Goal: Check status: Check status

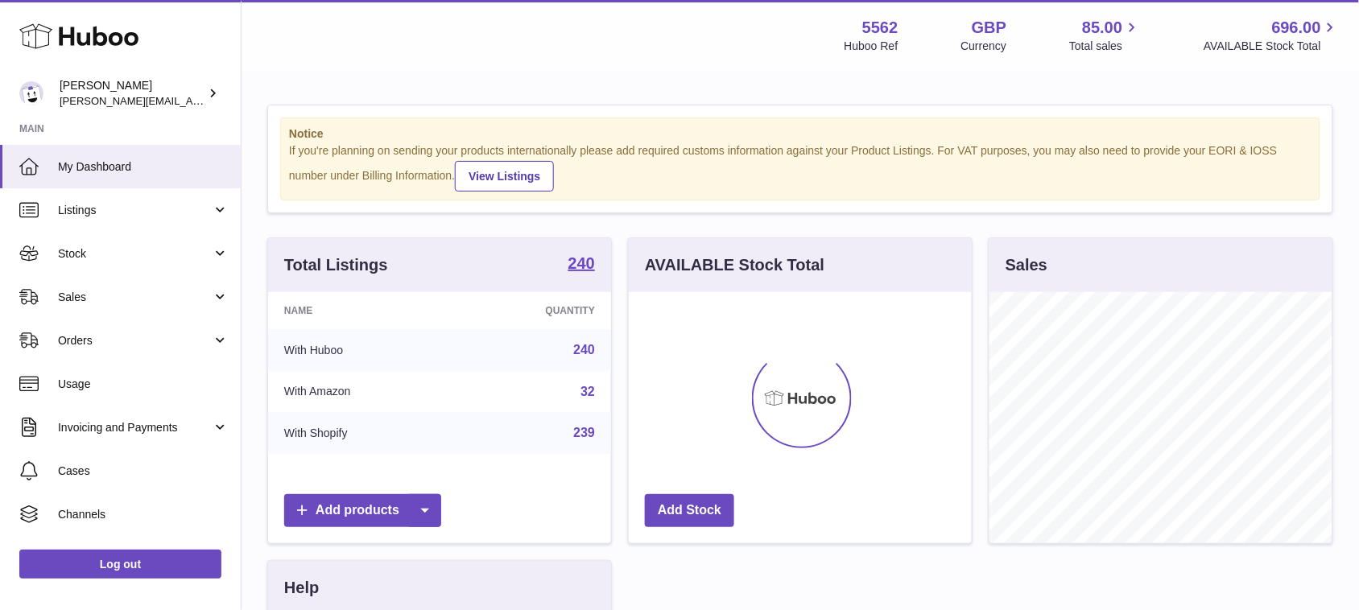
scroll to position [250, 342]
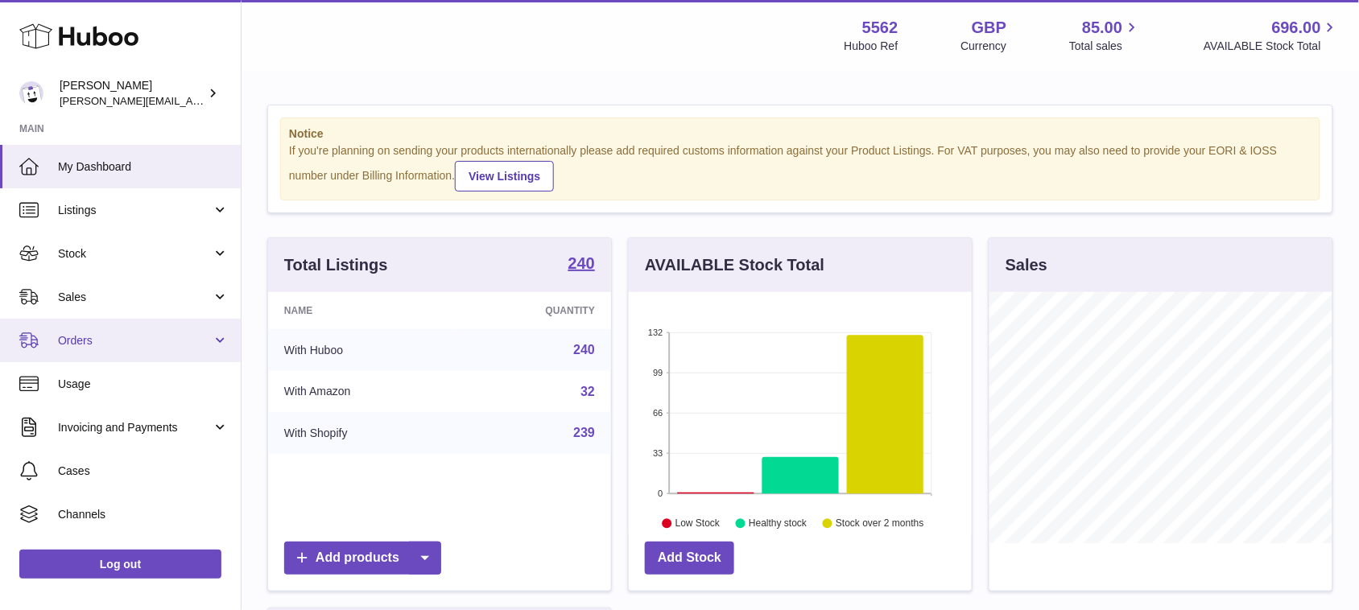
click at [143, 352] on link "Orders" at bounding box center [120, 340] width 241 height 43
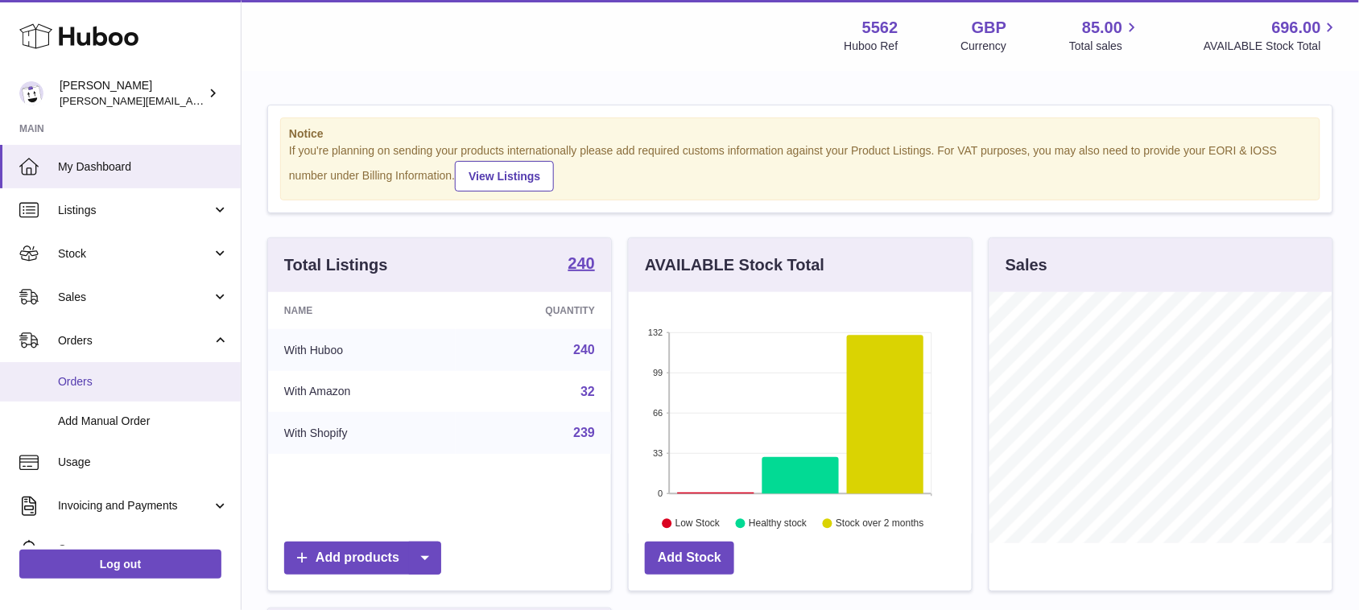
click at [115, 392] on link "Orders" at bounding box center [120, 381] width 241 height 39
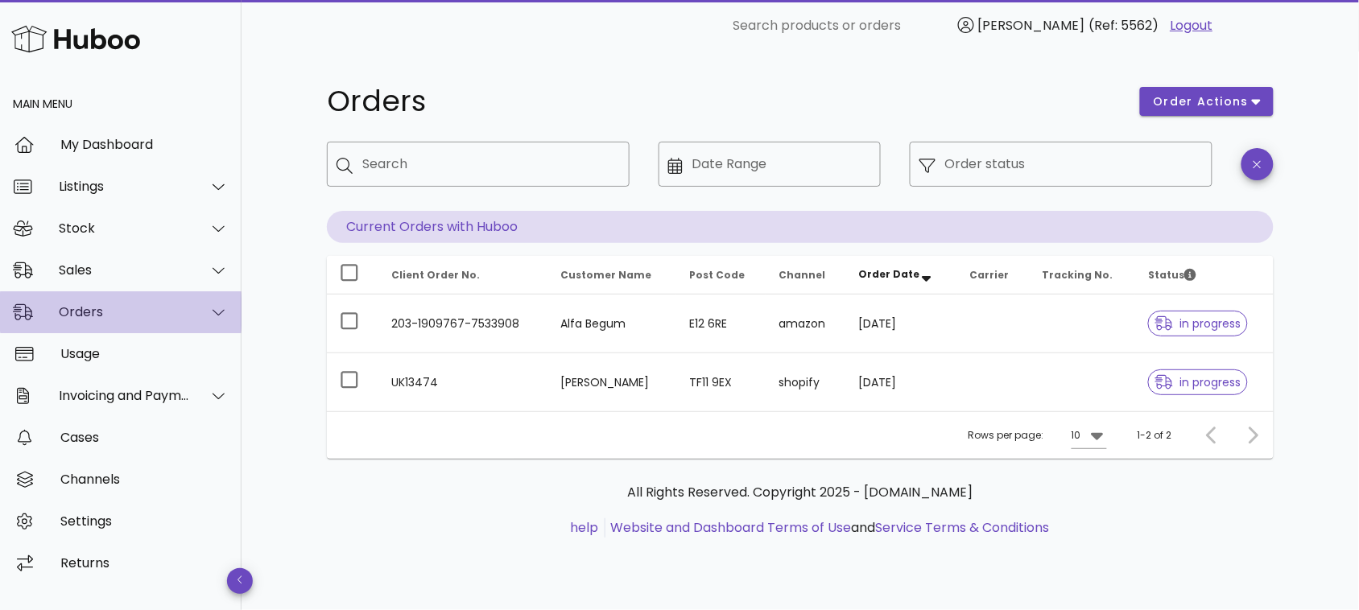
click at [134, 323] on div "Orders" at bounding box center [121, 313] width 242 height 42
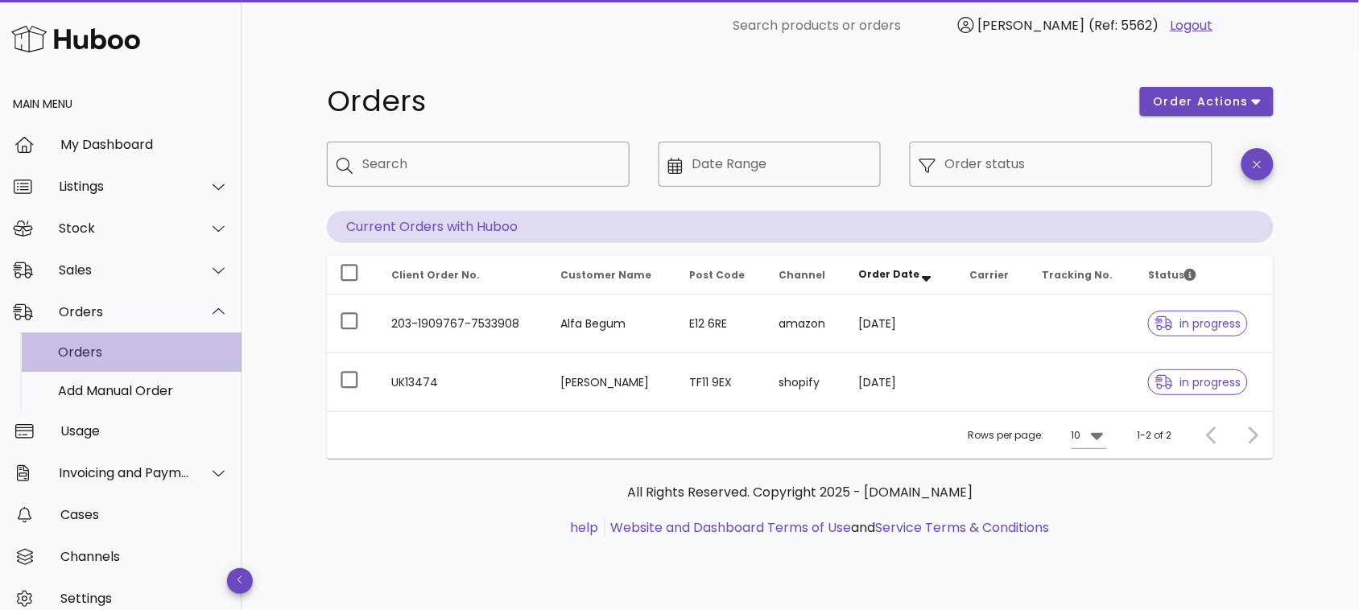
click at [113, 352] on div "Orders" at bounding box center [143, 352] width 171 height 15
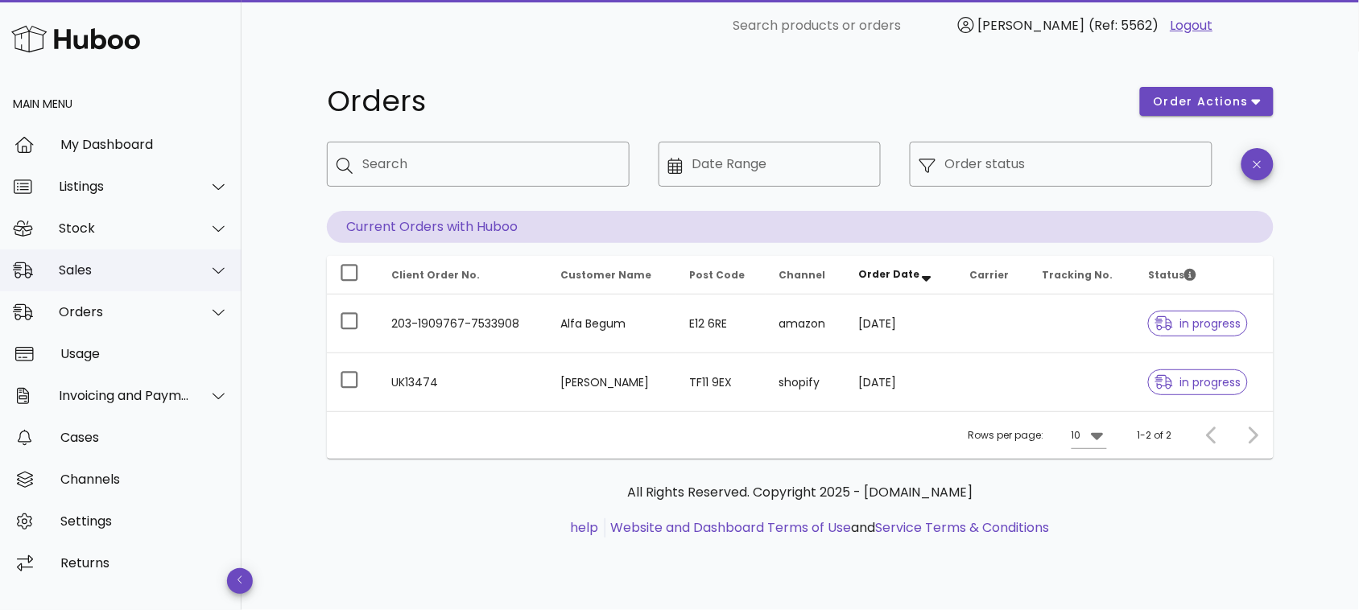
click at [142, 278] on div "Sales" at bounding box center [124, 270] width 131 height 15
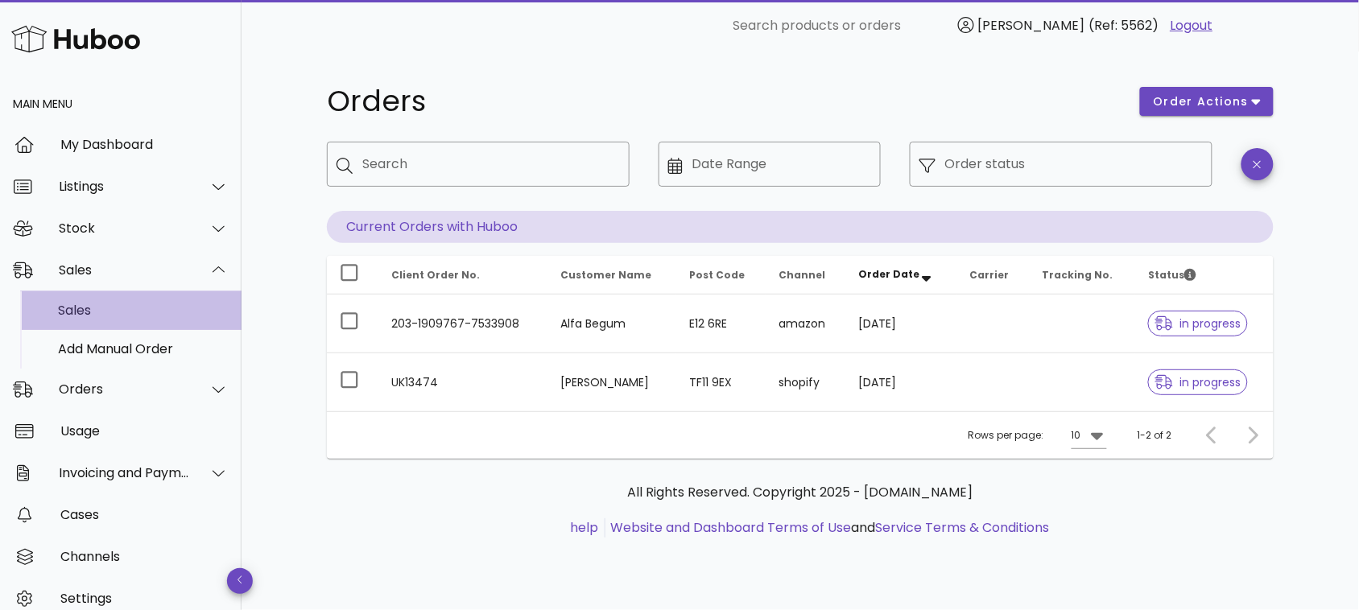
click at [97, 311] on div "Sales" at bounding box center [143, 310] width 171 height 15
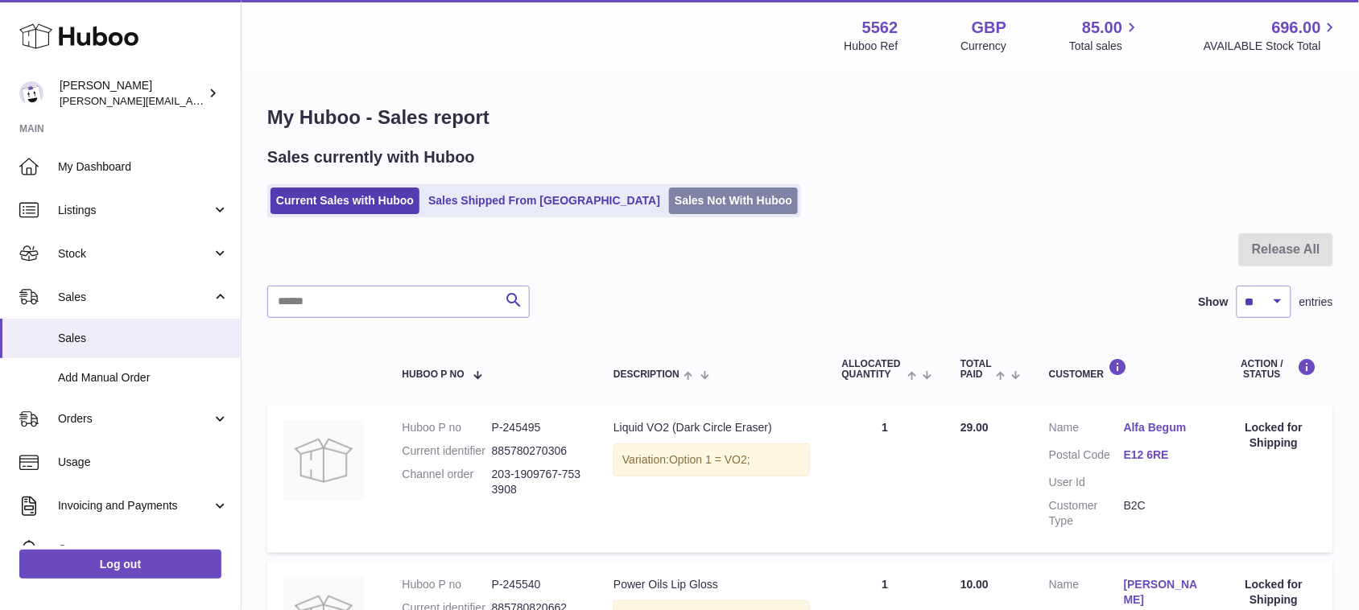
click at [669, 205] on link "Sales Not With Huboo" at bounding box center [733, 201] width 129 height 27
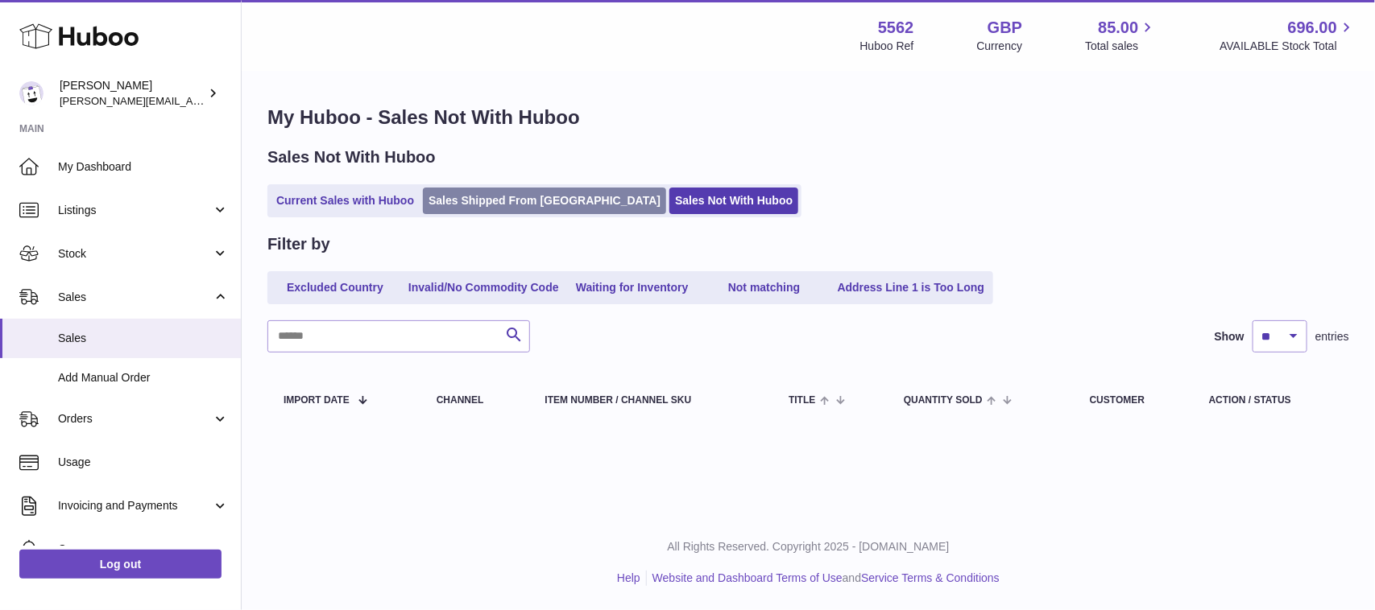
click at [548, 208] on link "Sales Shipped From [GEOGRAPHIC_DATA]" at bounding box center [544, 201] width 243 height 27
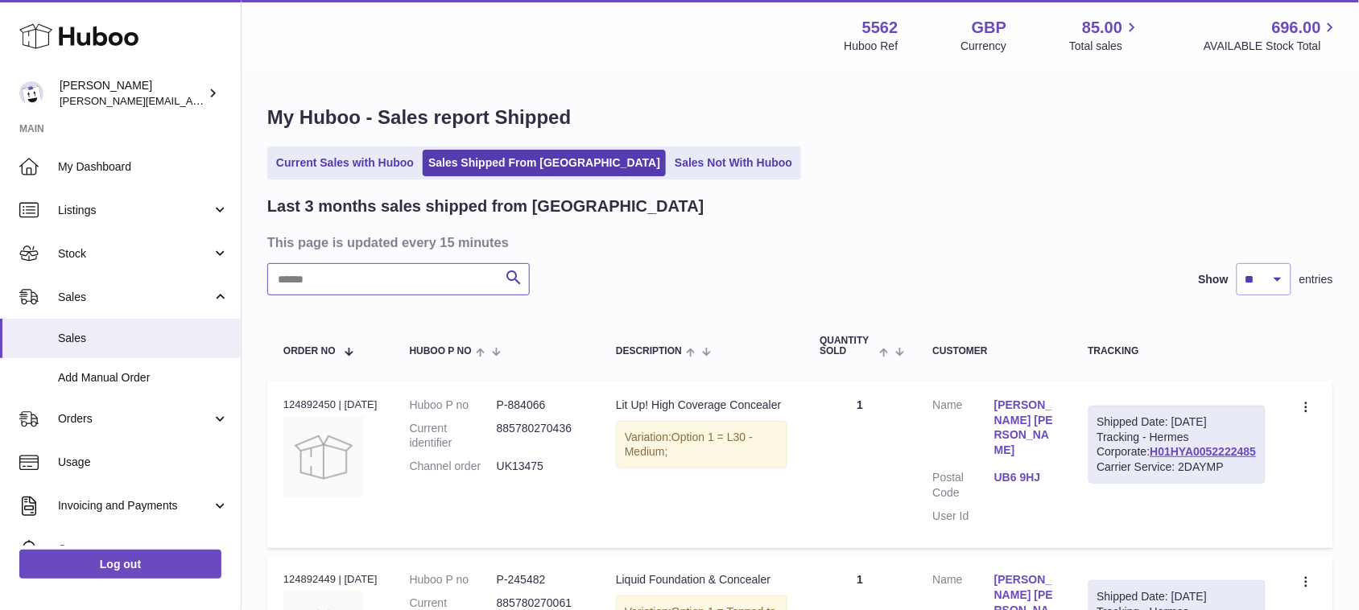
click at [468, 276] on input "text" at bounding box center [398, 279] width 263 height 32
paste input "********"
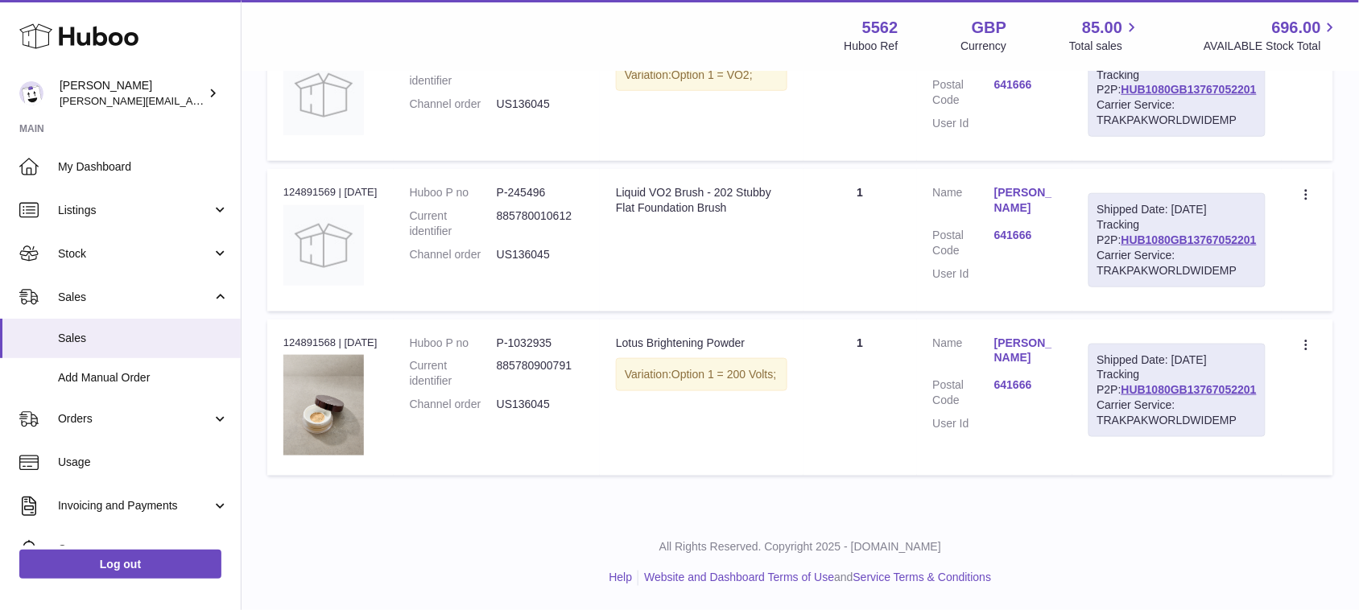
scroll to position [395, 0]
drag, startPoint x: 1267, startPoint y: 399, endPoint x: 1119, endPoint y: 403, distance: 147.4
click at [1119, 403] on td "Shipped Date: [DATE] Tracking P2P: HUB1080GB13767052201 Carrier Service: TRAKPA…" at bounding box center [1177, 398] width 209 height 156
copy link "HUB1080GB13767052201"
click at [1169, 396] on link "HUB1080GB13767052201" at bounding box center [1189, 389] width 135 height 13
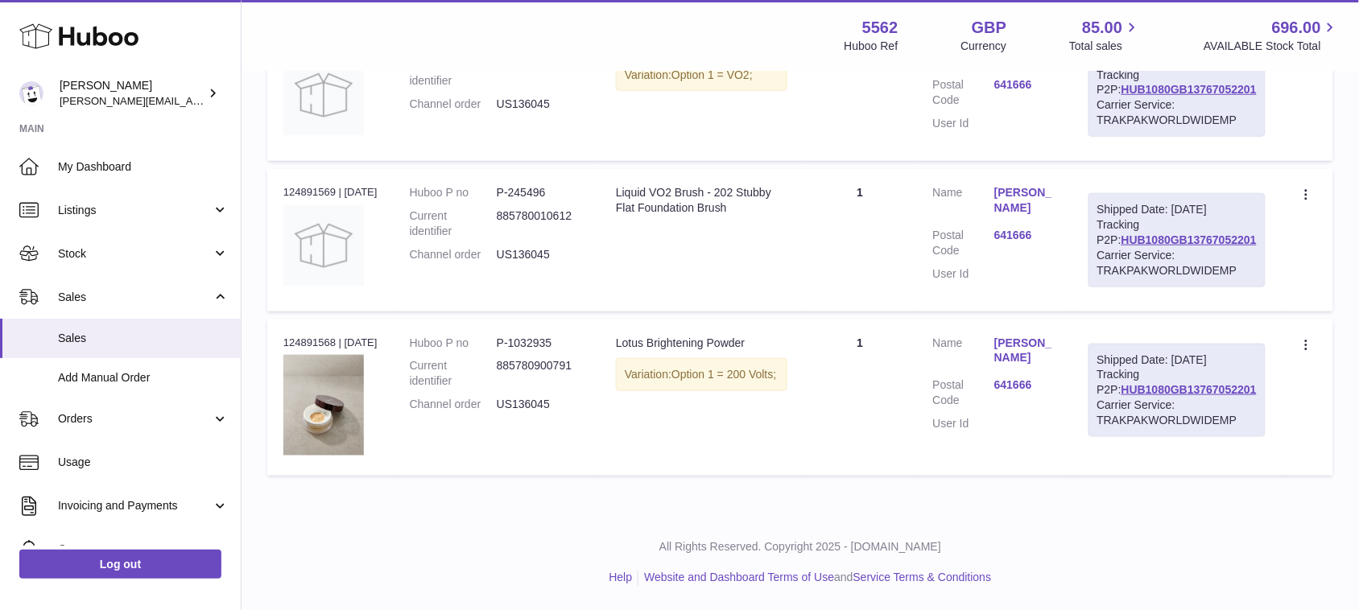
scroll to position [0, 0]
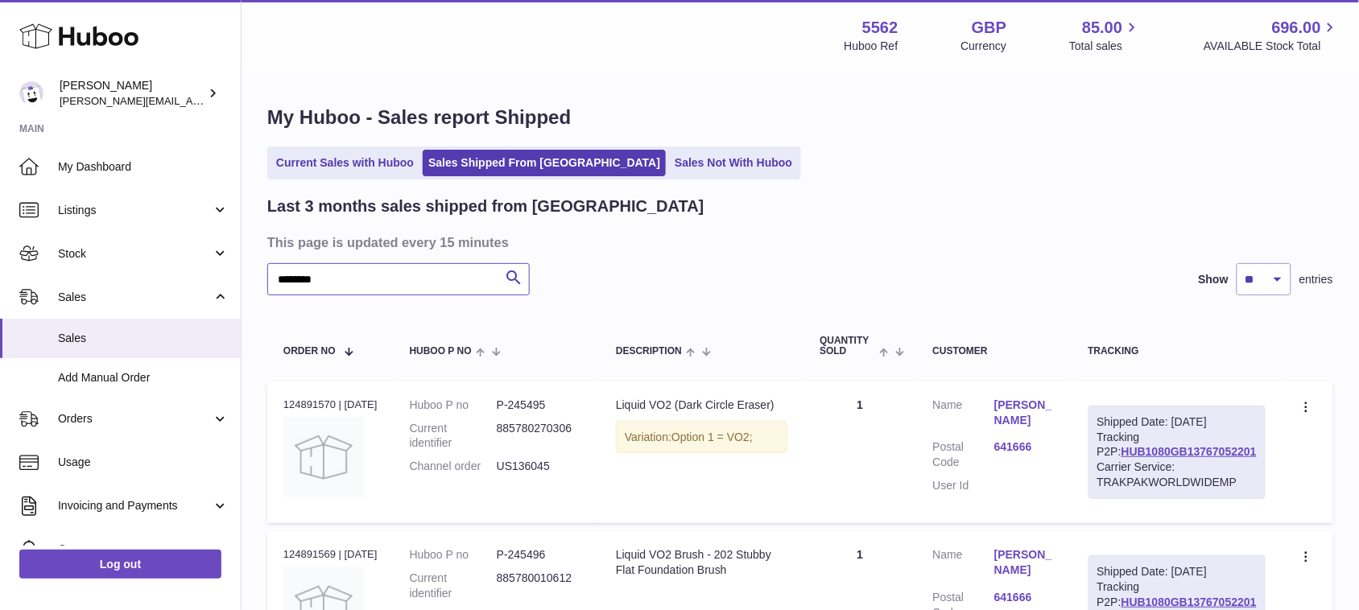
click at [449, 268] on input "********" at bounding box center [398, 279] width 263 height 32
paste input "text"
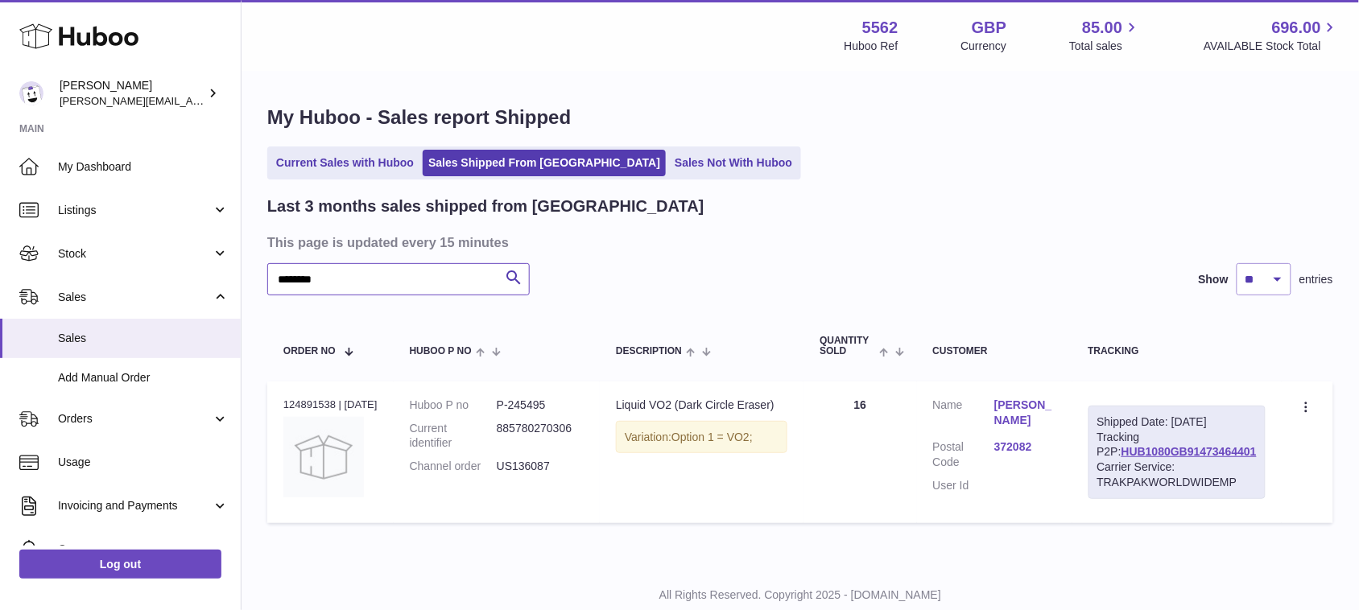
type input "********"
drag, startPoint x: 1264, startPoint y: 471, endPoint x: 1116, endPoint y: 468, distance: 148.2
click at [1116, 468] on td "Shipped Date: [DATE] Tracking P2P: HUB1080GB91473464401 Carrier Service: TRAKPA…" at bounding box center [1177, 453] width 209 height 142
copy link "HUB1080GB91473464401"
click at [1145, 458] on link "HUB1080GB91473464401" at bounding box center [1189, 451] width 135 height 13
